Goal: Transaction & Acquisition: Purchase product/service

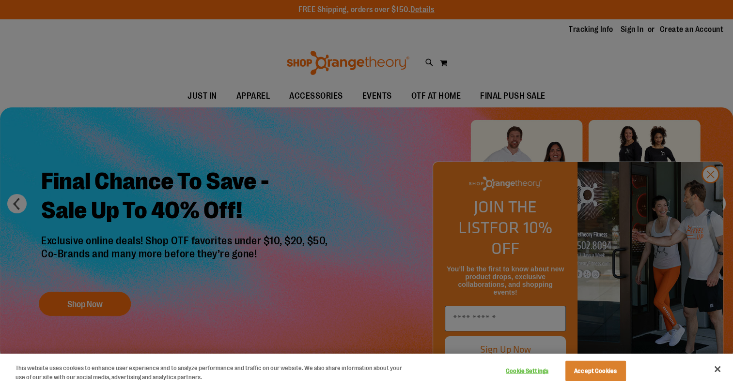
click at [707, 193] on div at bounding box center [366, 193] width 733 height 387
click at [260, 144] on div at bounding box center [366, 193] width 733 height 387
click at [605, 375] on button "Accept Cookies" at bounding box center [595, 371] width 61 height 20
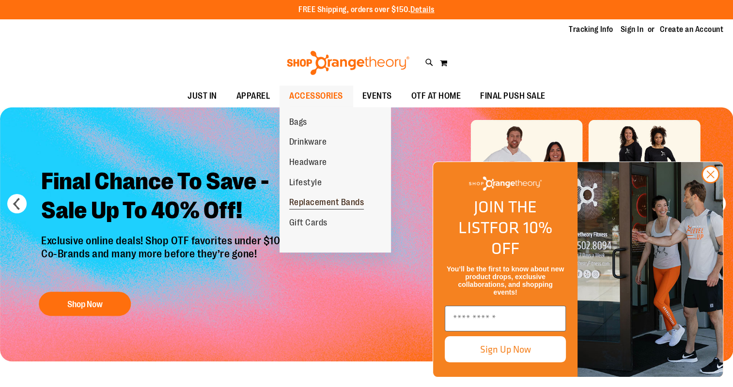
click at [317, 199] on span "Replacement Bands" at bounding box center [326, 204] width 75 height 12
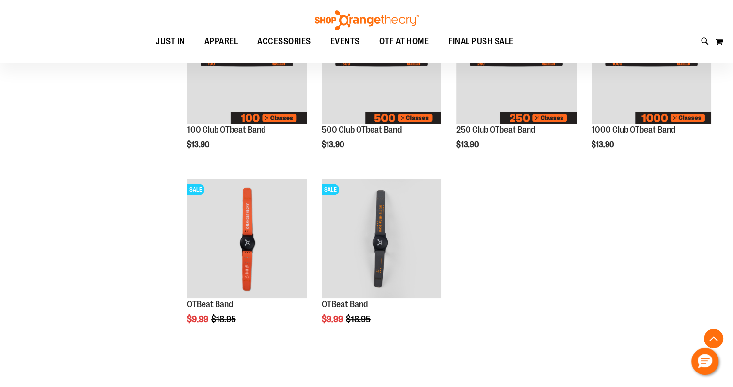
scroll to position [242, 0]
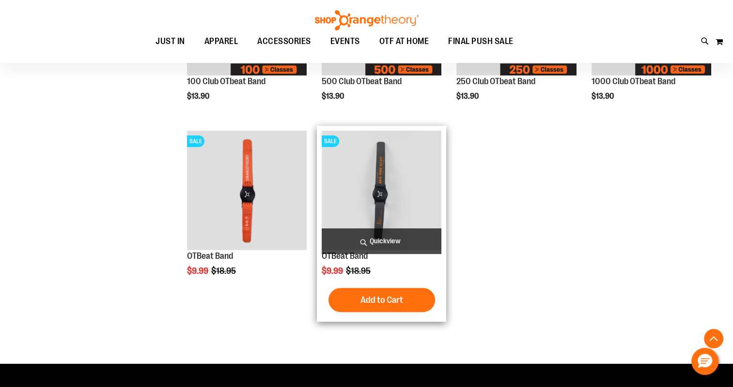
click at [385, 192] on img "product" at bounding box center [382, 191] width 120 height 120
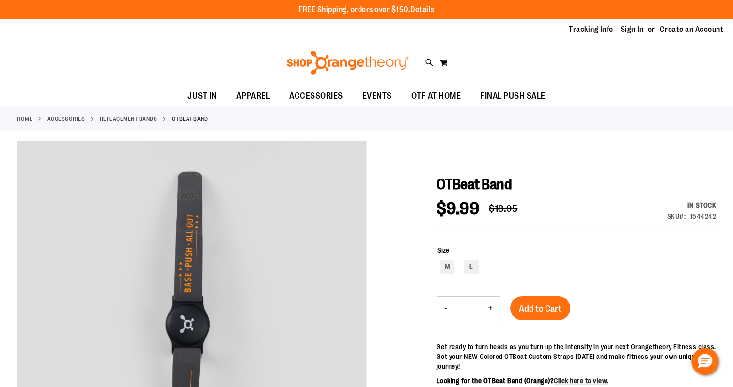
click at [304, 64] on img at bounding box center [347, 63] width 125 height 24
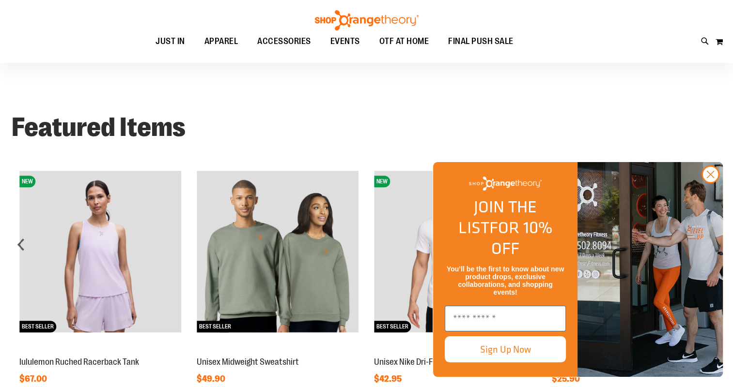
scroll to position [629, 0]
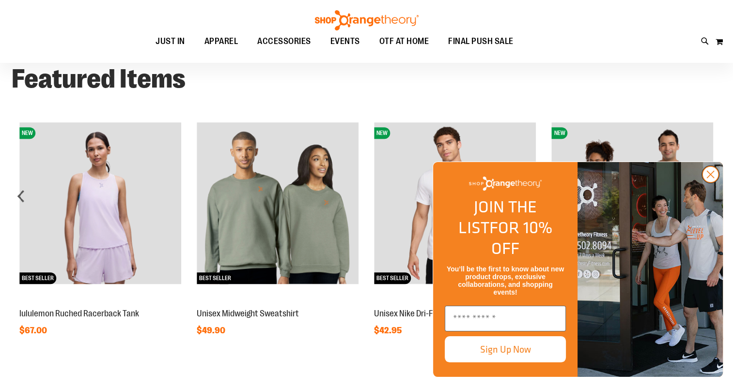
click at [713, 183] on circle "Close dialog" at bounding box center [710, 175] width 16 height 16
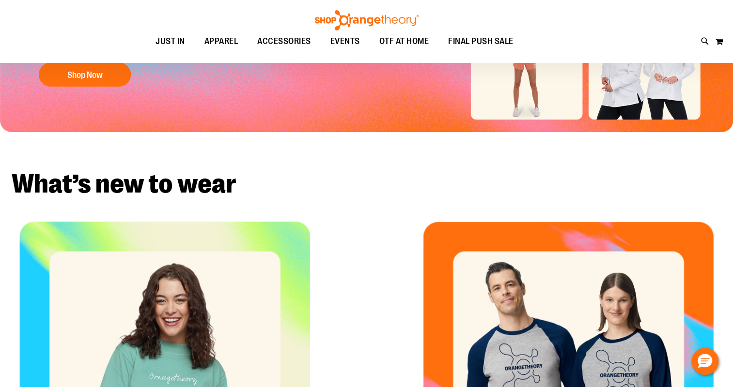
scroll to position [0, 0]
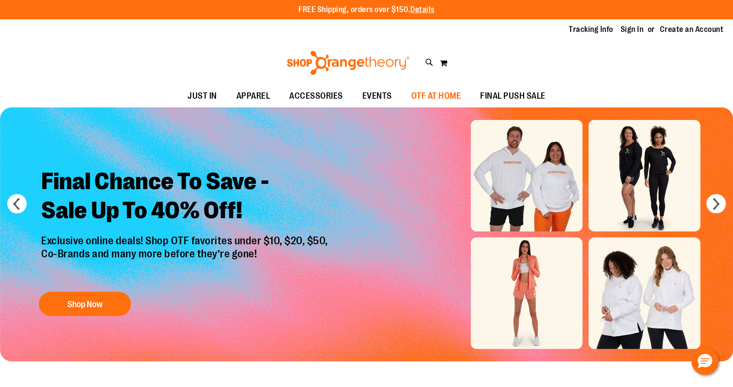
click at [452, 97] on span "OTF AT HOME" at bounding box center [436, 96] width 50 height 22
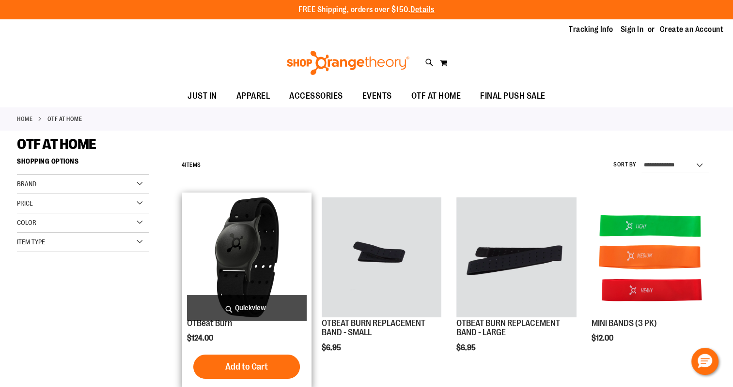
click at [242, 248] on img "product" at bounding box center [247, 258] width 120 height 120
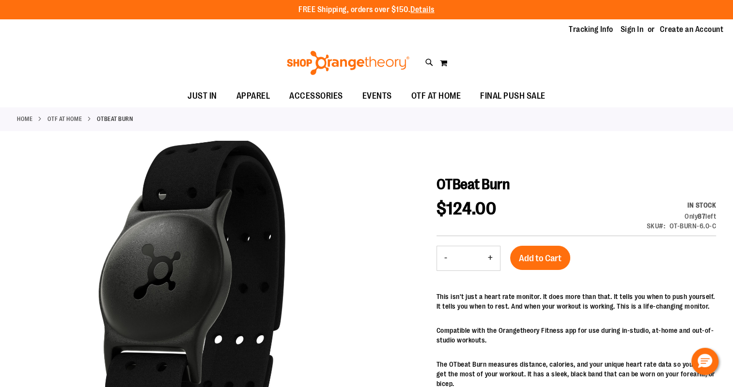
scroll to position [48, 0]
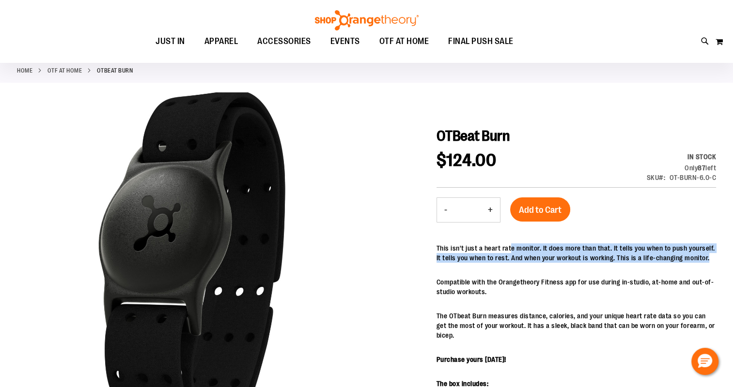
drag, startPoint x: 511, startPoint y: 250, endPoint x: 511, endPoint y: 269, distance: 19.4
click at [511, 269] on div "This isn't just a heart rate monitor. It does more than that. It tells you when…" at bounding box center [575, 393] width 279 height 298
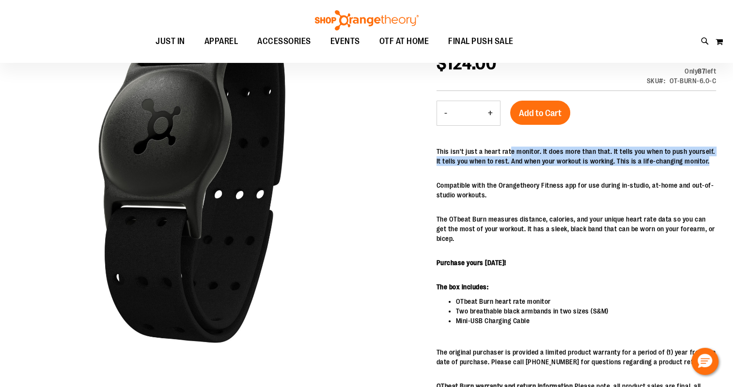
scroll to position [193, 0]
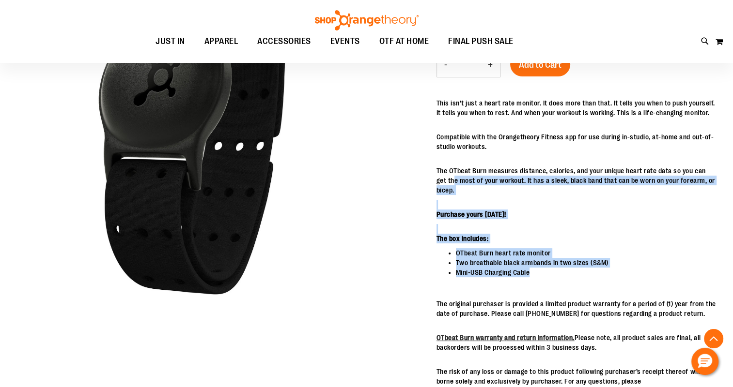
drag, startPoint x: 441, startPoint y: 176, endPoint x: 547, endPoint y: 268, distance: 140.7
click at [547, 268] on div "This isn't just a heart rate monitor. It does more than that. It tells you when…" at bounding box center [575, 247] width 279 height 298
click at [547, 268] on li "Mini-USB Charging Cable" at bounding box center [586, 273] width 260 height 10
click at [541, 275] on li "Mini-USB Charging Cable" at bounding box center [586, 273] width 260 height 10
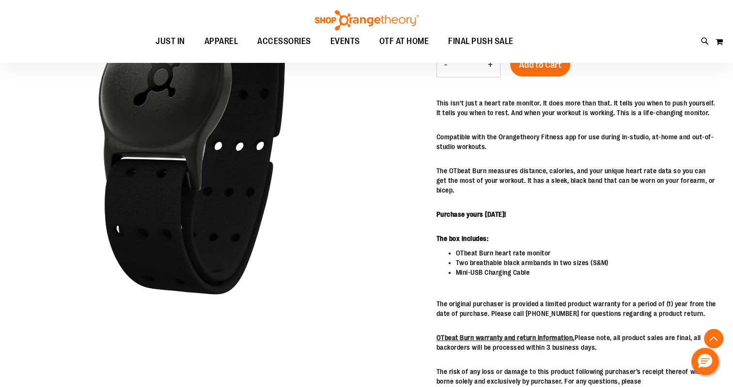
click at [440, 280] on div "This isn't just a heart rate monitor. It does more than that. It tells you when…" at bounding box center [575, 247] width 279 height 298
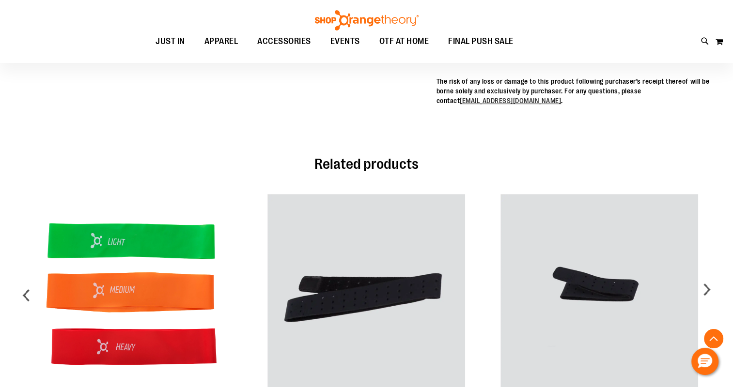
scroll to position [387, 0]
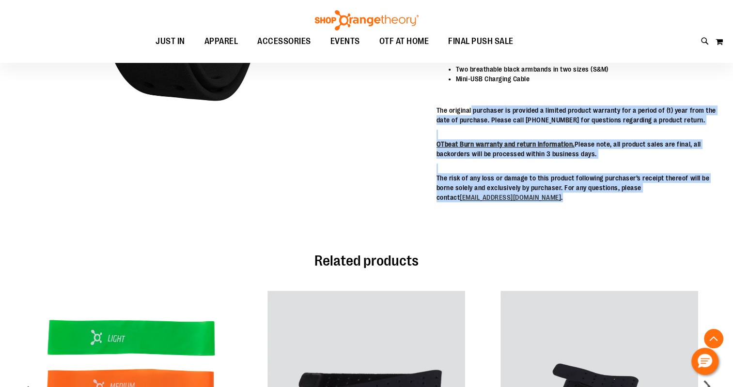
drag, startPoint x: 471, startPoint y: 113, endPoint x: 560, endPoint y: 204, distance: 127.4
click at [560, 204] on div "This isn't just a heart rate monitor. It does more than that. It tells you when…" at bounding box center [575, 56] width 279 height 303
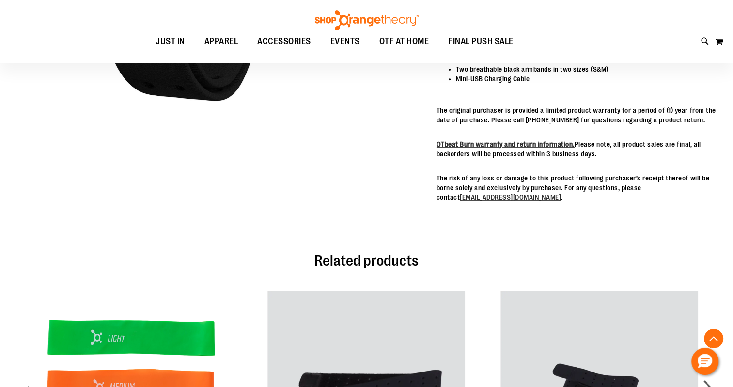
click at [544, 244] on div "Related products Check items to add to the cart or select all $6.95" at bounding box center [366, 387] width 699 height 292
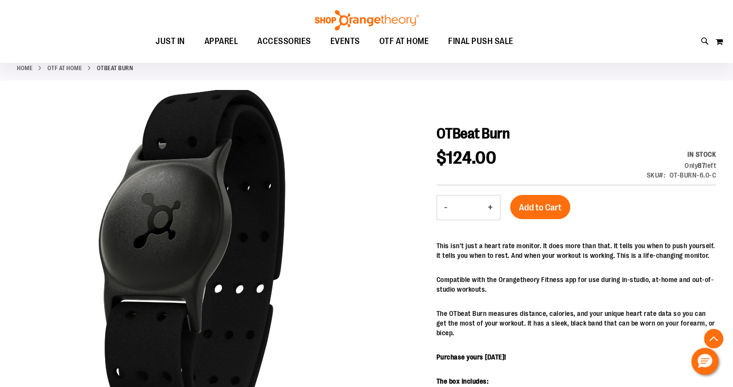
scroll to position [0, 0]
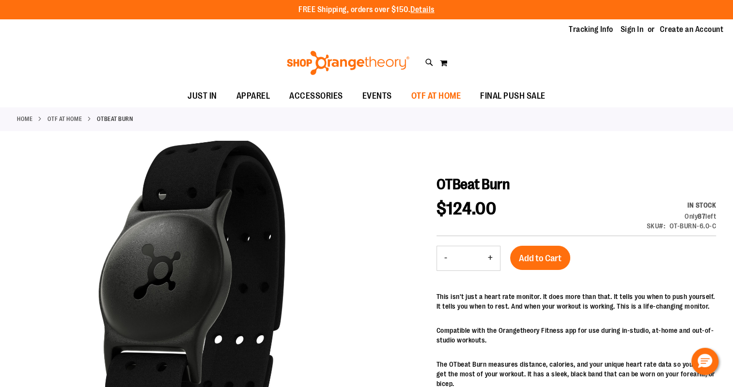
click at [439, 97] on span "OTF AT HOME" at bounding box center [436, 96] width 50 height 22
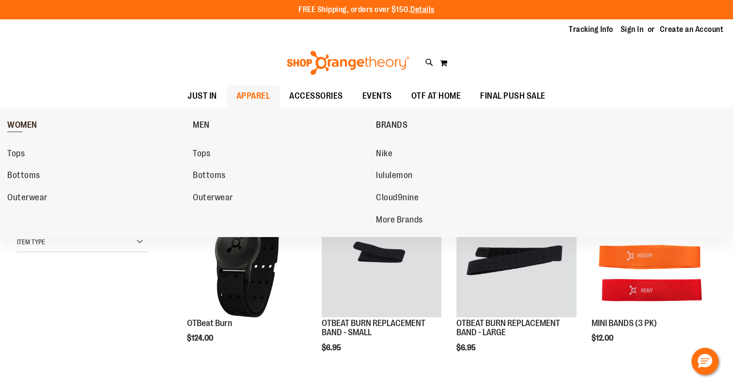
click at [12, 122] on span "WOMEN" at bounding box center [22, 126] width 30 height 12
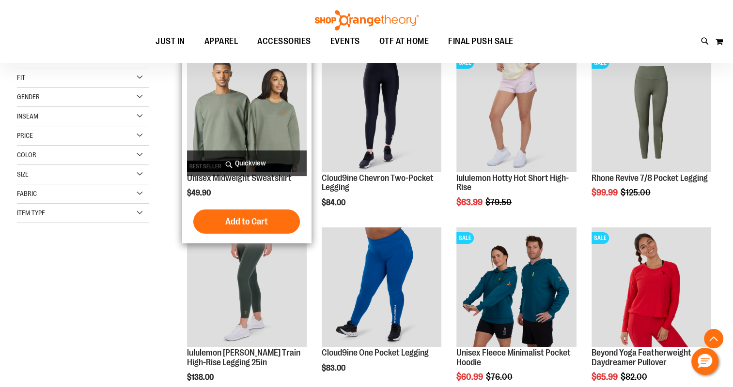
scroll to position [193, 0]
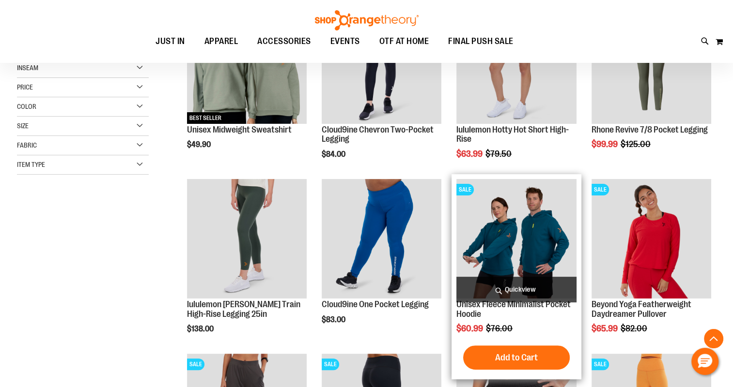
click at [517, 250] on img "product" at bounding box center [516, 239] width 120 height 120
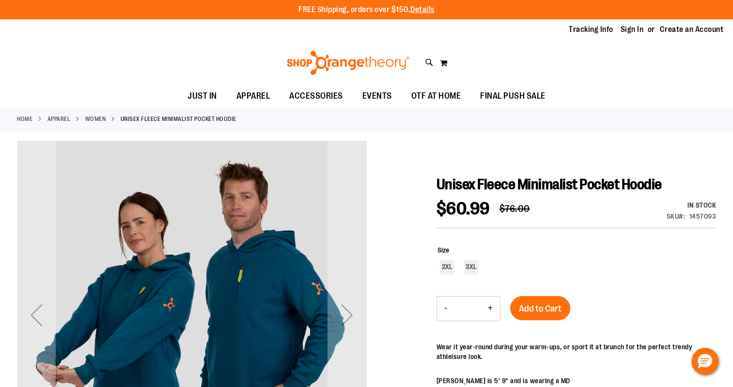
scroll to position [48, 0]
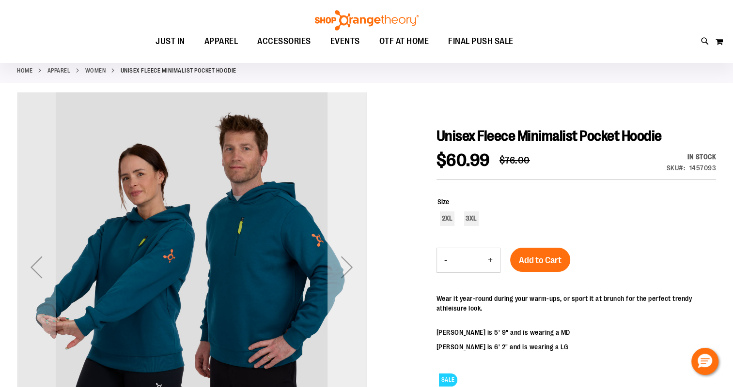
click at [352, 269] on div "Next" at bounding box center [346, 267] width 39 height 39
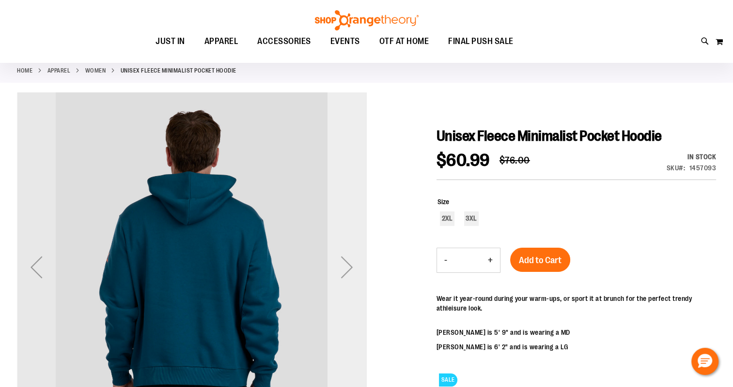
click at [352, 269] on div "Next" at bounding box center [346, 267] width 39 height 39
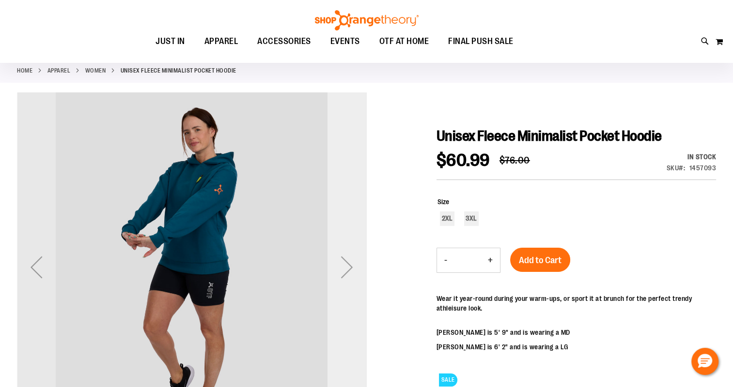
click at [352, 269] on div "Next" at bounding box center [346, 267] width 39 height 39
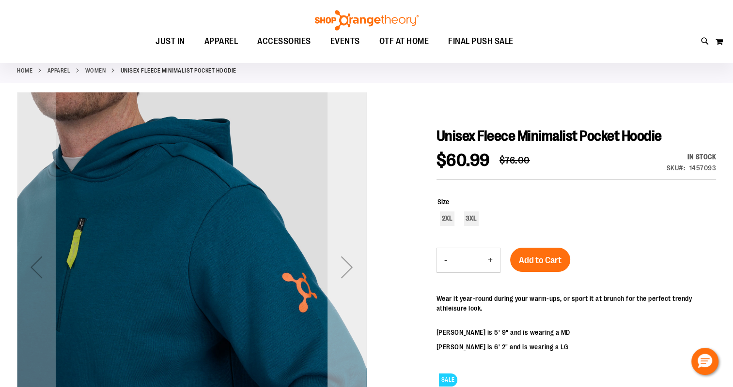
click at [352, 269] on div "Next" at bounding box center [346, 267] width 39 height 39
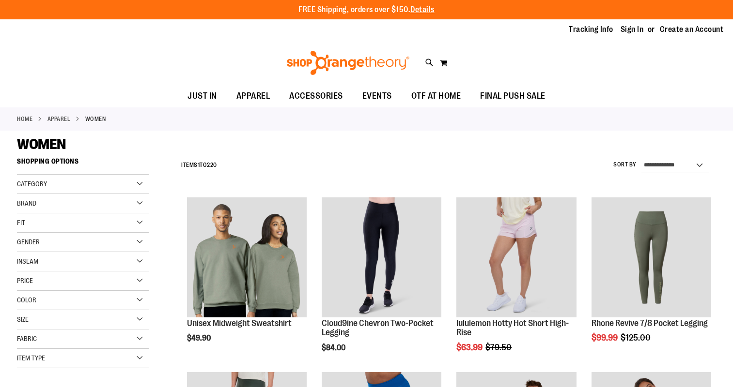
scroll to position [193, 0]
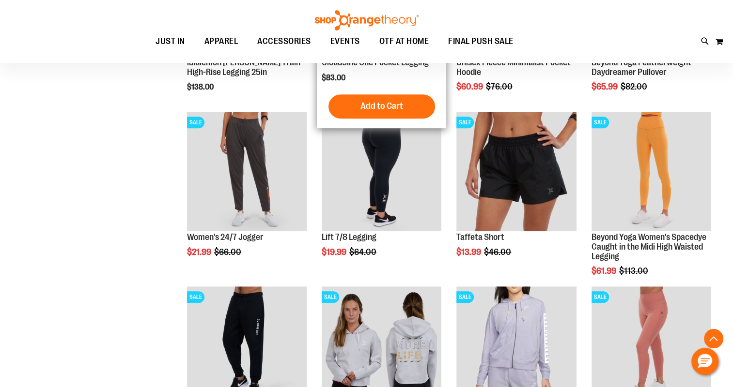
scroll to position [532, 0]
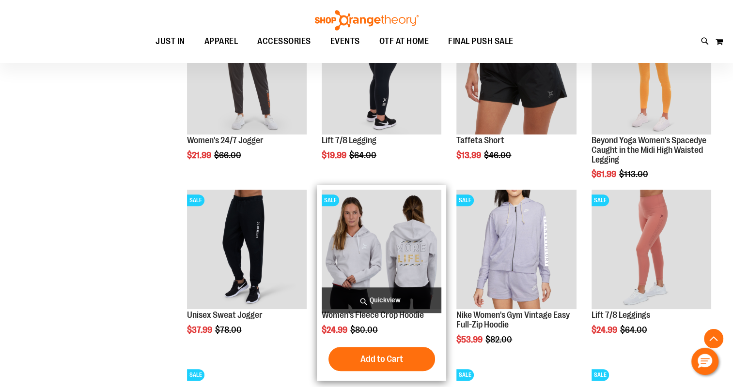
click at [407, 236] on img "product" at bounding box center [382, 250] width 120 height 120
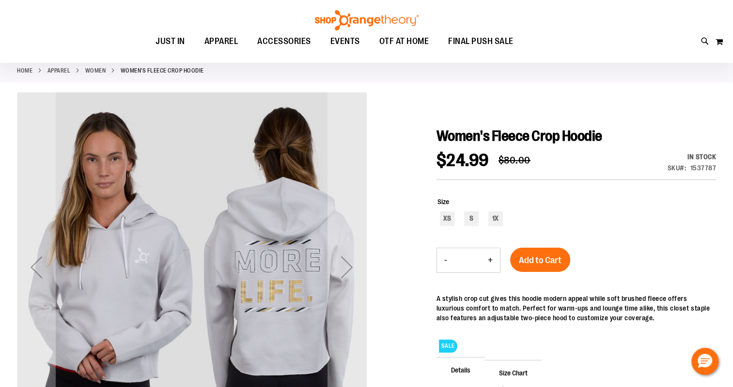
scroll to position [96, 0]
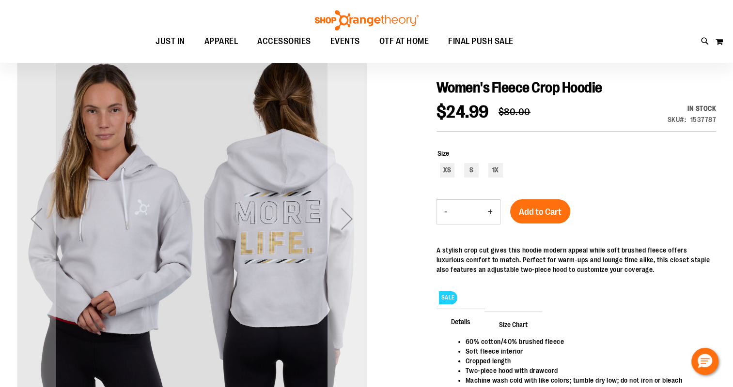
click at [343, 217] on div "Next" at bounding box center [346, 219] width 39 height 39
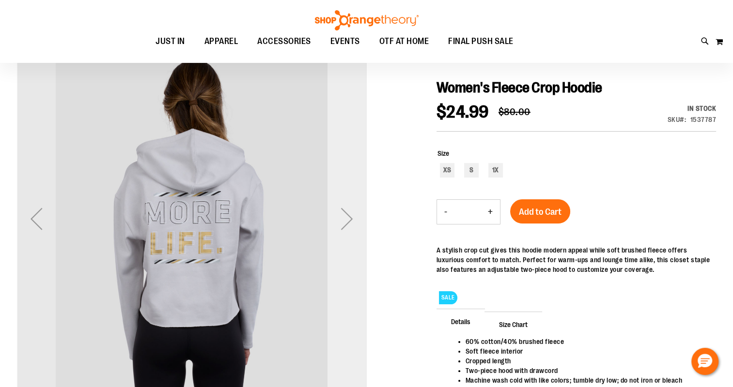
click at [343, 217] on div "Next" at bounding box center [346, 219] width 39 height 39
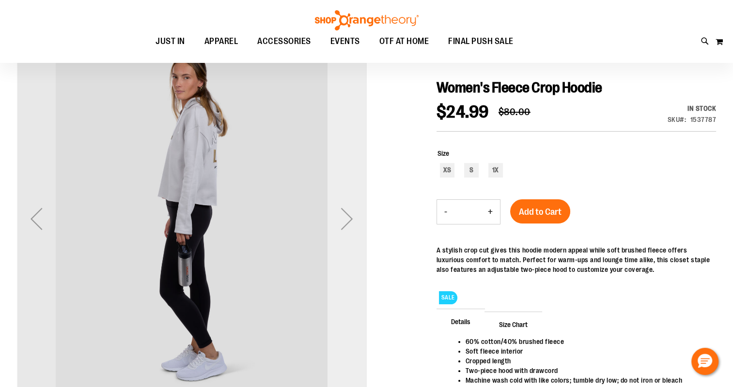
click at [343, 217] on div "Next" at bounding box center [346, 219] width 39 height 39
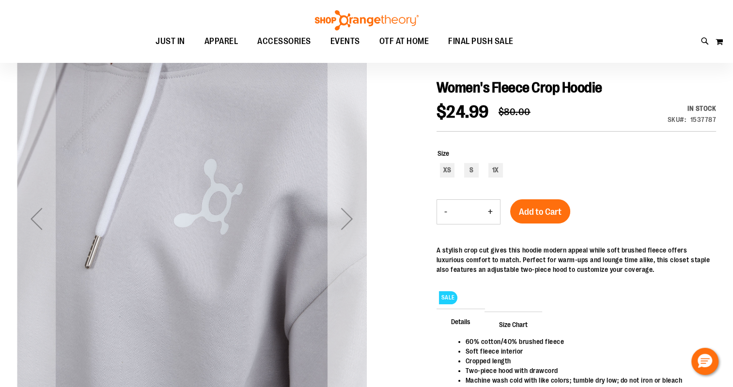
click at [343, 217] on div "Next" at bounding box center [346, 219] width 39 height 39
